Goal: Information Seeking & Learning: Learn about a topic

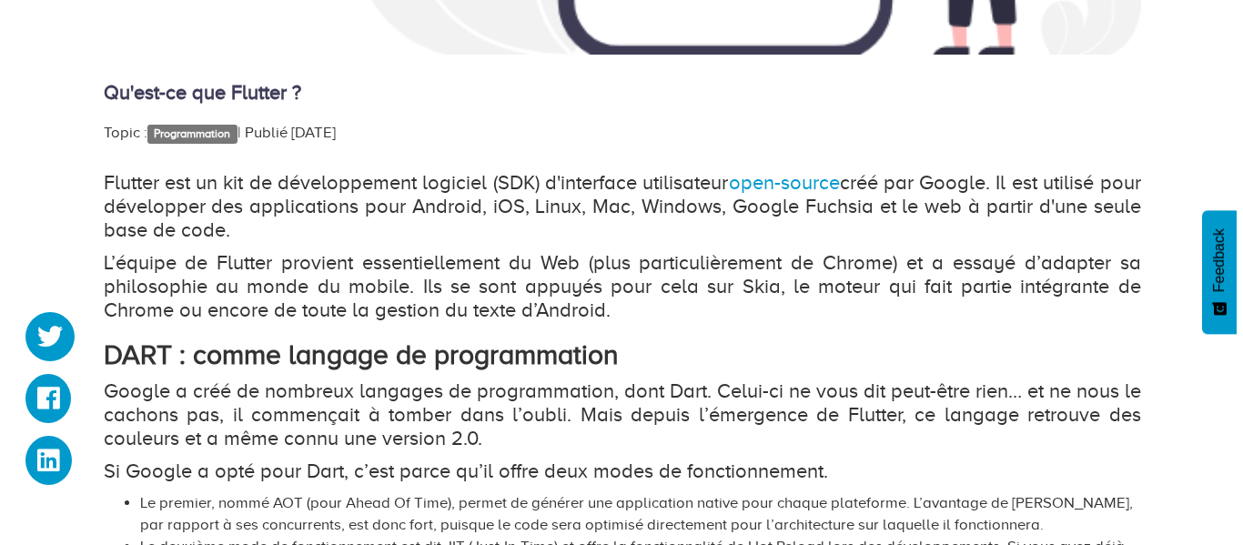
scroll to position [960, 0]
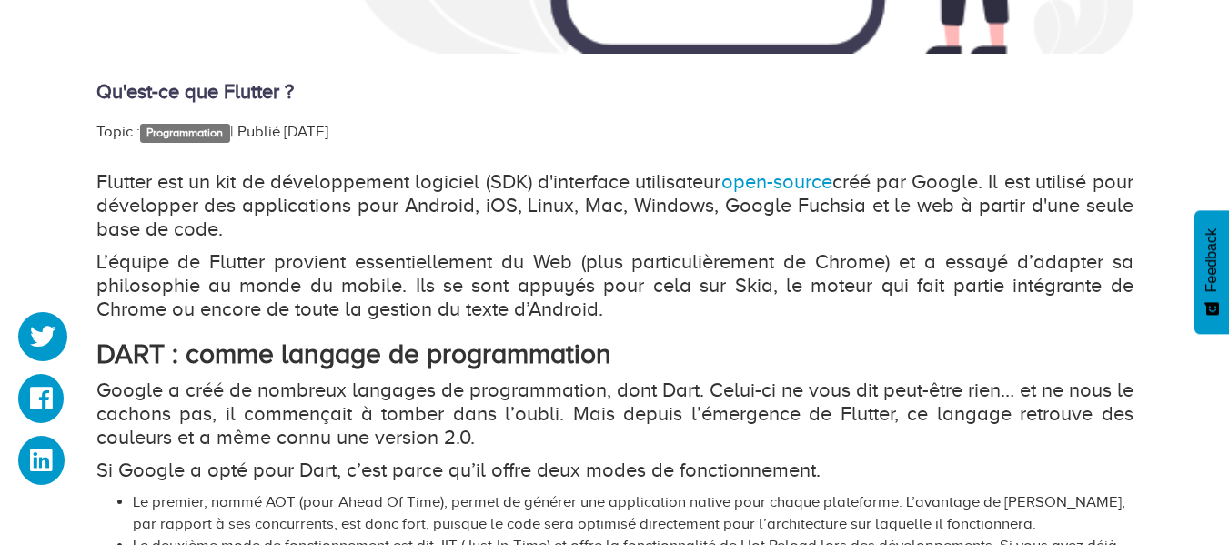
click at [113, 208] on p "Flutter est un kit de développement logiciel (SDK) d'interface utilisateur open…" at bounding box center [614, 205] width 1037 height 71
drag, startPoint x: 86, startPoint y: 185, endPoint x: 286, endPoint y: 232, distance: 204.7
click at [286, 232] on div "Qu'est-ce que Flutter ? Topic : Programmation   | Publié [DATE] Flutter est un …" at bounding box center [615, 212] width 1064 height 1700
copy p "Flutter est un kit de développement logiciel (SDK) d'interface utilisateur open…"
